Goal: Task Accomplishment & Management: Manage account settings

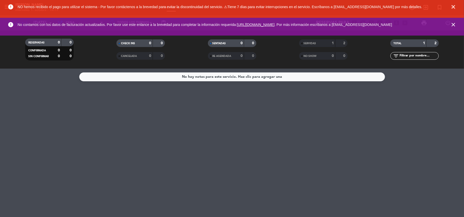
click at [348, 10] on span "close" at bounding box center [453, 7] width 14 height 14
click at [348, 7] on icon "close" at bounding box center [453, 7] width 6 height 6
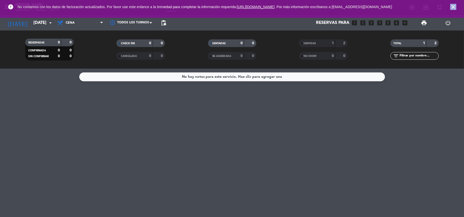
click at [348, 7] on icon "close" at bounding box center [453, 7] width 6 height 6
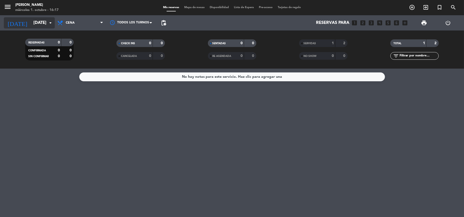
click at [43, 20] on input "[DATE]" at bounding box center [58, 23] width 55 height 10
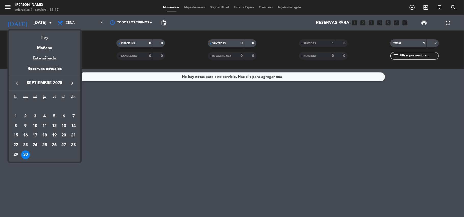
click at [45, 36] on div "Hoy" at bounding box center [44, 36] width 71 height 10
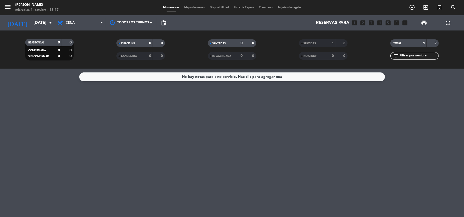
type input "[DATE]"
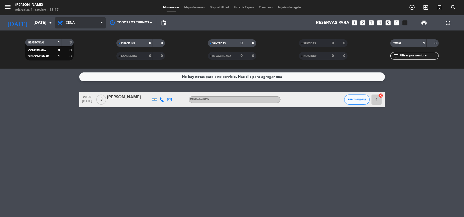
click at [78, 22] on span "Cena" at bounding box center [80, 22] width 51 height 11
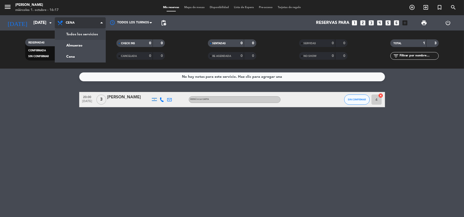
click at [92, 32] on div "menu [PERSON_NAME] [DATE] 1. octubre - 16:17 Mis reservas Mapa de mesas Disponi…" at bounding box center [232, 34] width 464 height 69
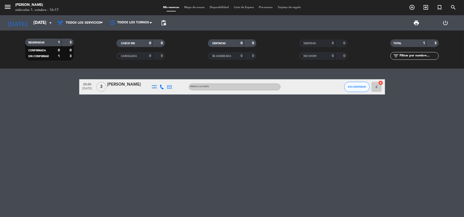
click at [163, 88] on icon at bounding box center [162, 87] width 5 height 5
click at [171, 78] on span at bounding box center [173, 78] width 4 height 4
click at [173, 78] on span at bounding box center [173, 78] width 4 height 4
click at [152, 76] on span "Copiar" at bounding box center [156, 78] width 11 height 5
